Goal: Task Accomplishment & Management: Use online tool/utility

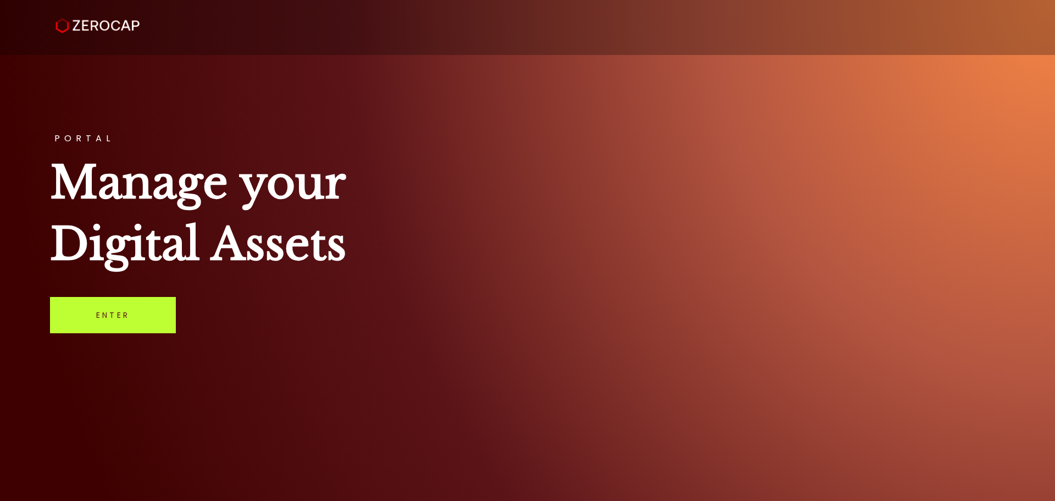
drag, startPoint x: 82, startPoint y: 317, endPoint x: 88, endPoint y: 318, distance: 5.6
click at [84, 317] on link "Enter" at bounding box center [113, 315] width 126 height 36
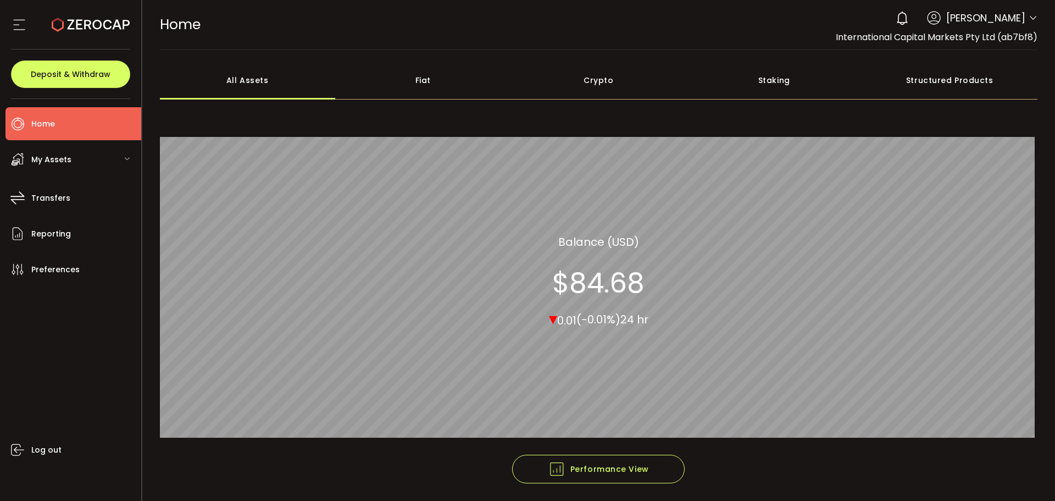
click at [1031, 16] on icon at bounding box center [1033, 18] width 9 height 9
click at [1029, 18] on icon at bounding box center [1033, 18] width 9 height 9
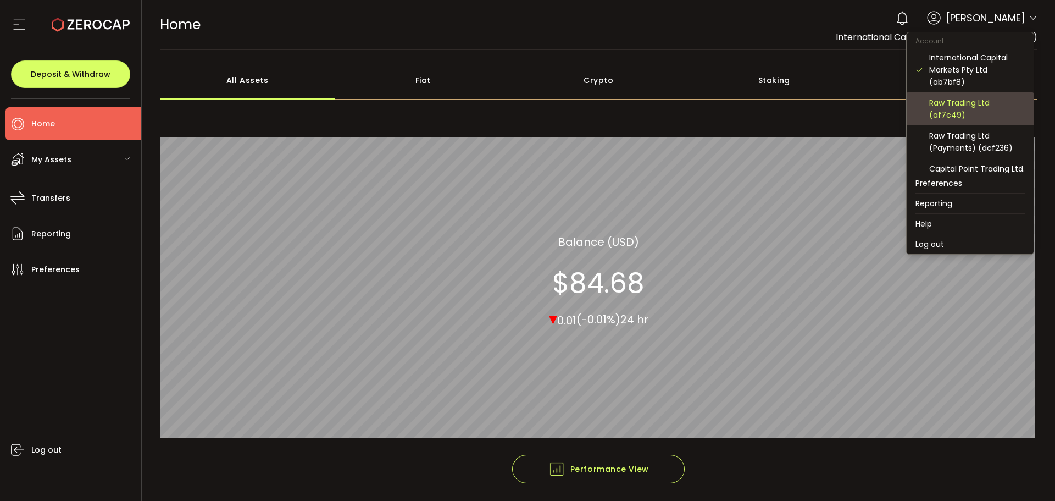
click at [952, 111] on div "Raw Trading Ltd (af7c49)" at bounding box center [977, 109] width 96 height 24
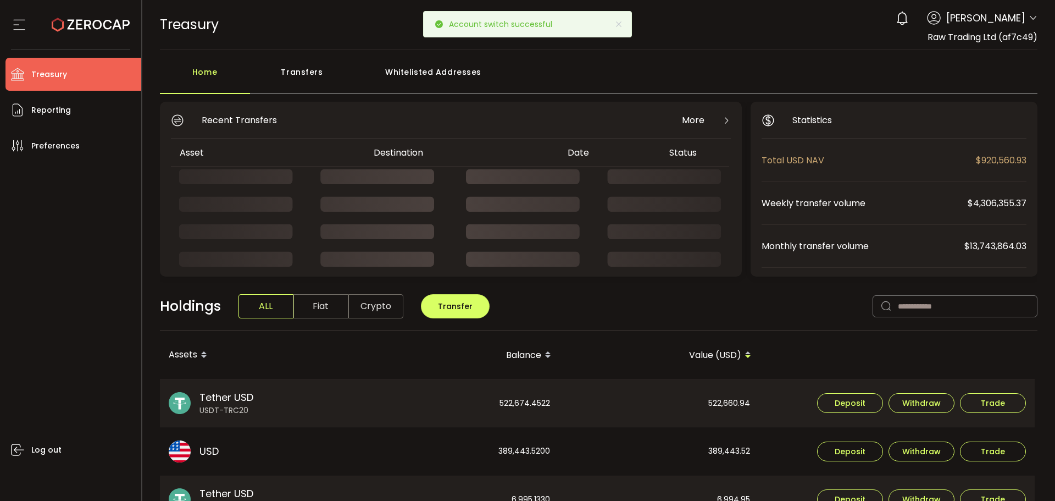
drag, startPoint x: 1027, startPoint y: 15, endPoint x: 1026, endPoint y: 21, distance: 6.1
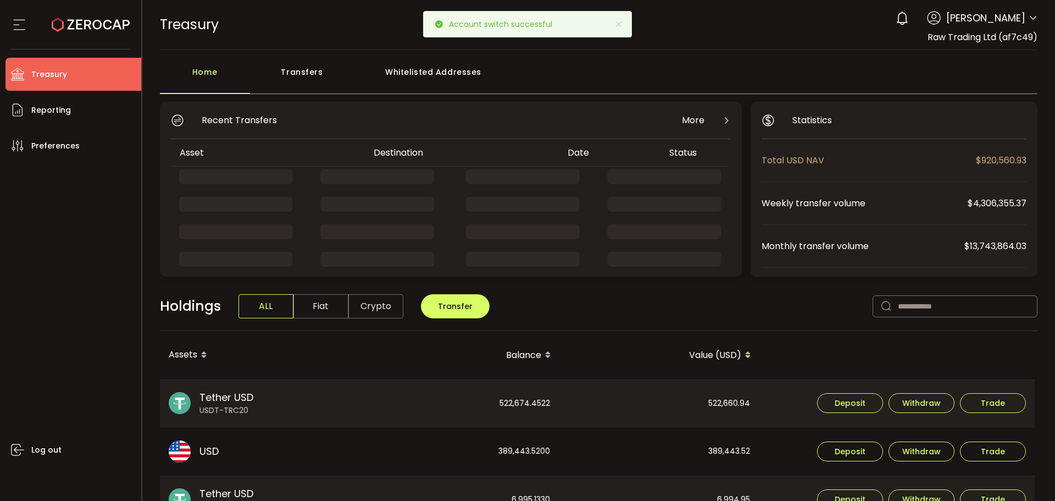
click at [1029, 16] on icon at bounding box center [1033, 18] width 9 height 9
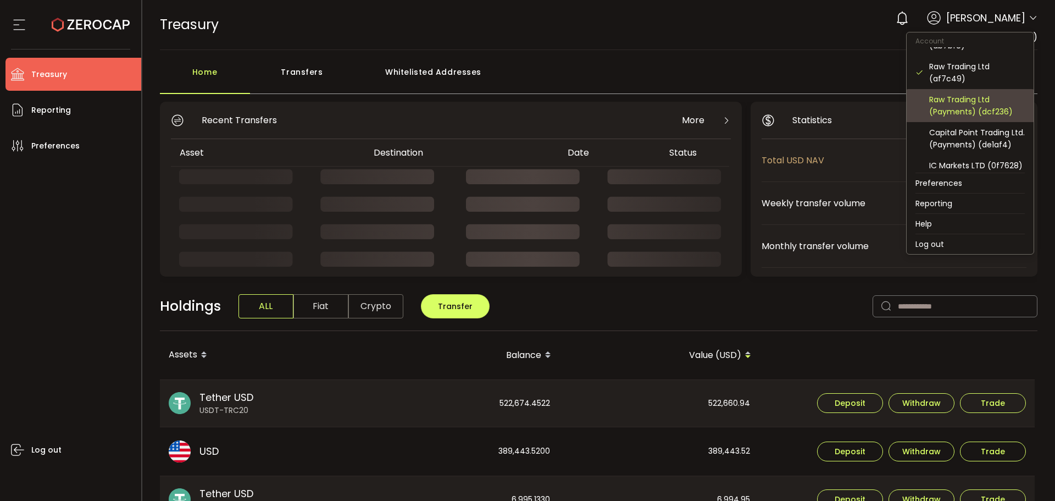
scroll to position [110, 0]
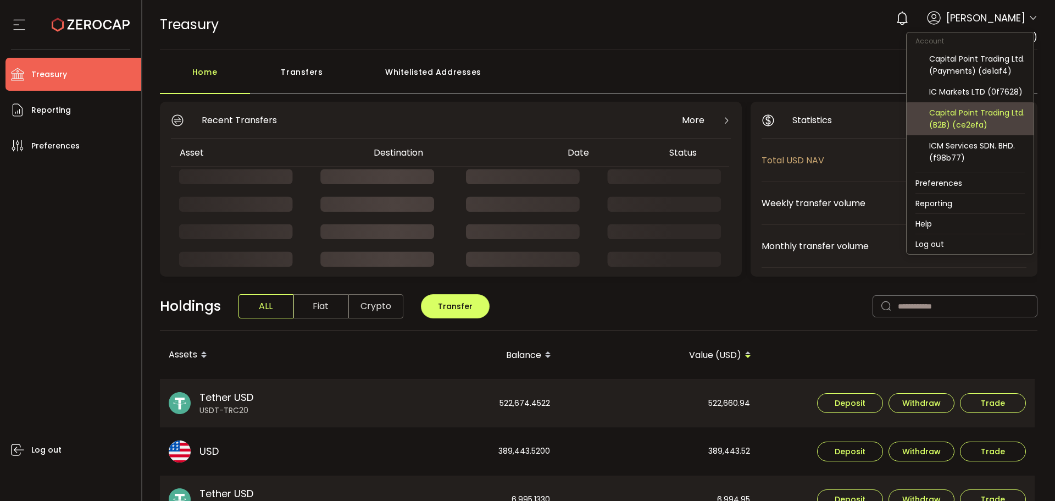
click at [960, 124] on div "Capital Point Trading Ltd. (B2B) (ce2efa)" at bounding box center [977, 119] width 96 height 24
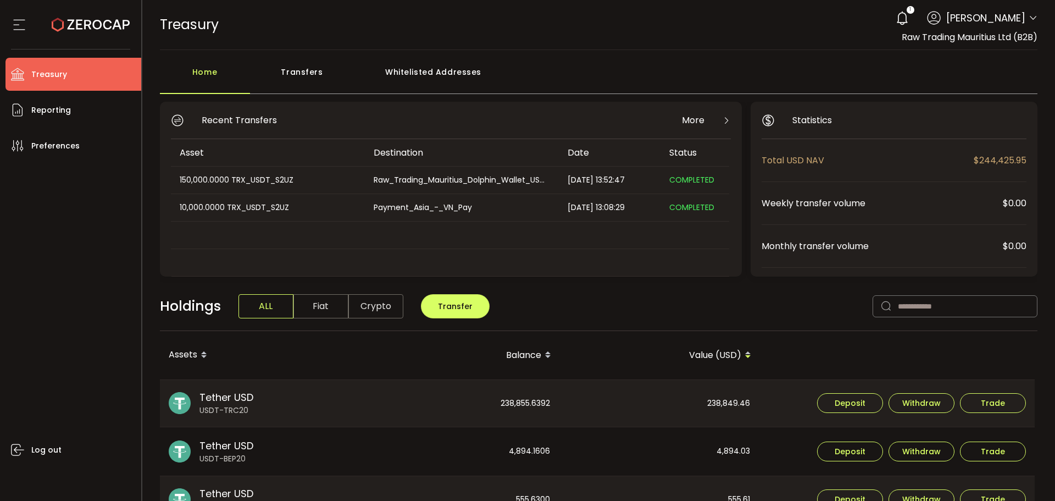
click at [320, 86] on div "Transfers" at bounding box center [302, 77] width 104 height 33
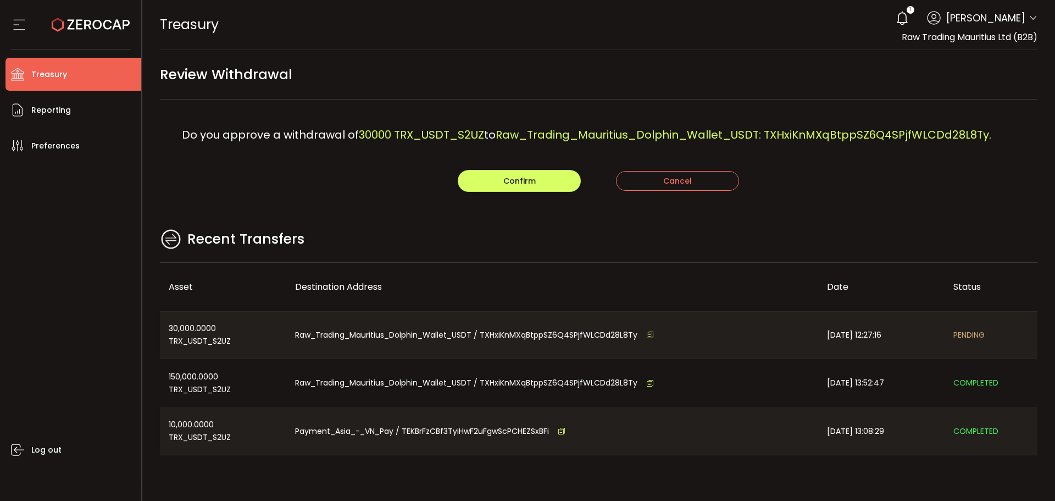
click at [383, 200] on main "Review Withdrawal Do you approve a withdrawal of 30000 TRX_USDT_S2UZ to Raw_Tra…" at bounding box center [598, 268] width 913 height 437
drag, startPoint x: 547, startPoint y: 174, endPoint x: 544, endPoint y: 196, distance: 22.3
click at [546, 174] on button "Confirm" at bounding box center [519, 181] width 123 height 22
